Goal: Information Seeking & Learning: Learn about a topic

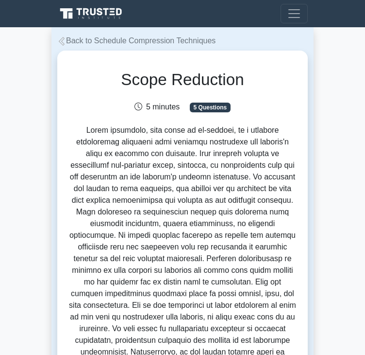
click at [63, 39] on icon at bounding box center [61, 41] width 9 height 9
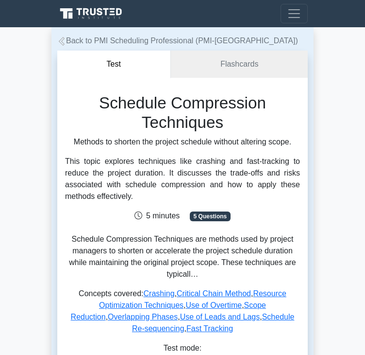
click at [71, 40] on link "Back to PMI Scheduling Professional (PMI-[GEOGRAPHIC_DATA])" at bounding box center [177, 40] width 241 height 8
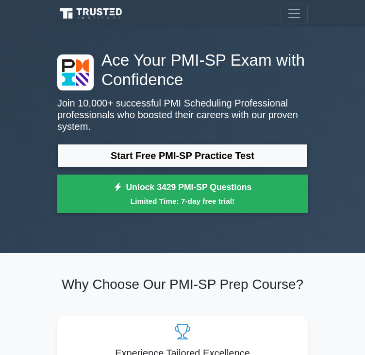
click at [39, 16] on nav "Register" at bounding box center [182, 13] width 365 height 27
